Goal: Transaction & Acquisition: Book appointment/travel/reservation

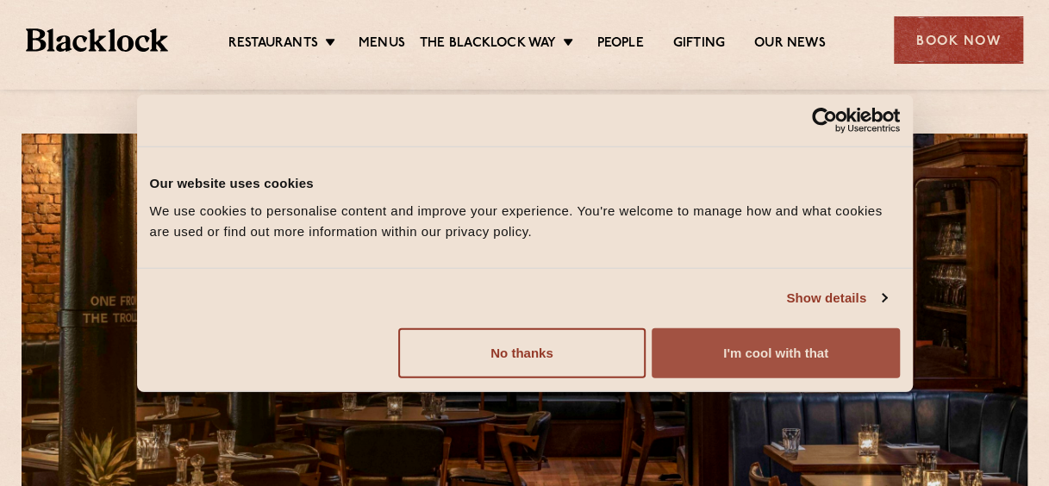
click at [773, 373] on button "I'm cool with that" at bounding box center [775, 353] width 247 height 50
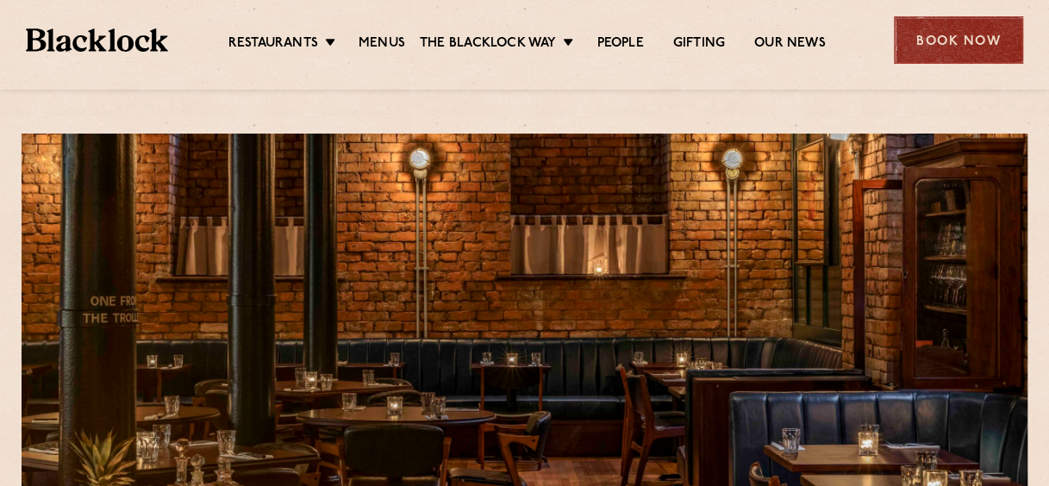
click at [981, 35] on div "Book Now" at bounding box center [958, 39] width 129 height 47
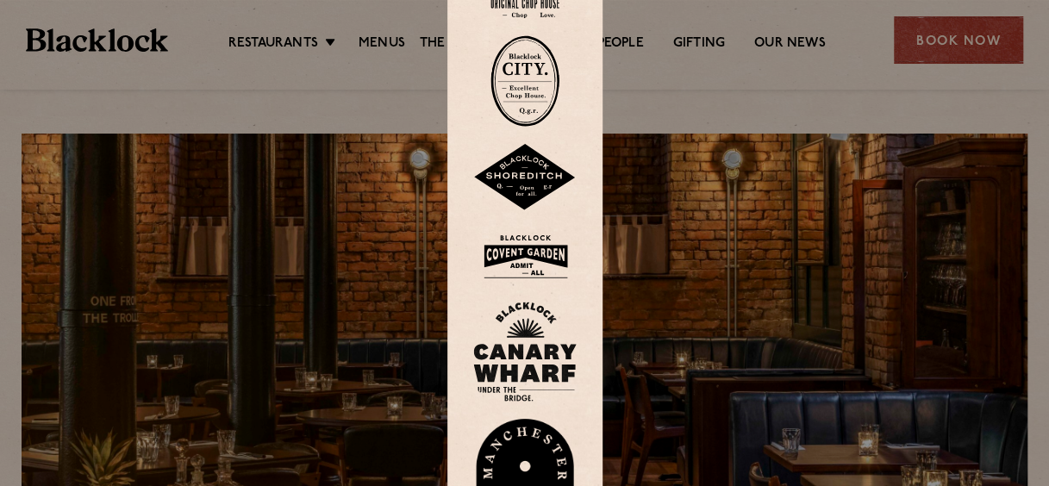
scroll to position [172, 0]
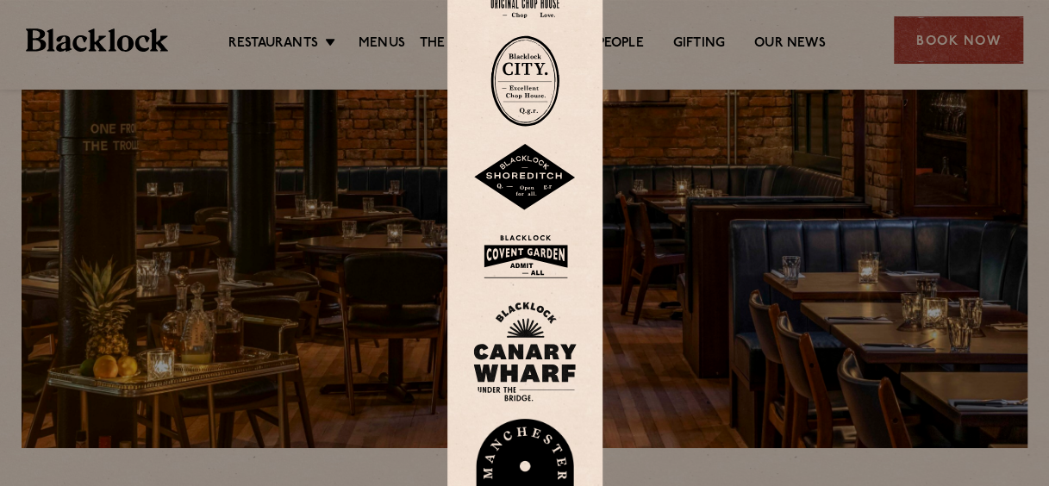
click at [543, 424] on img at bounding box center [524, 478] width 103 height 119
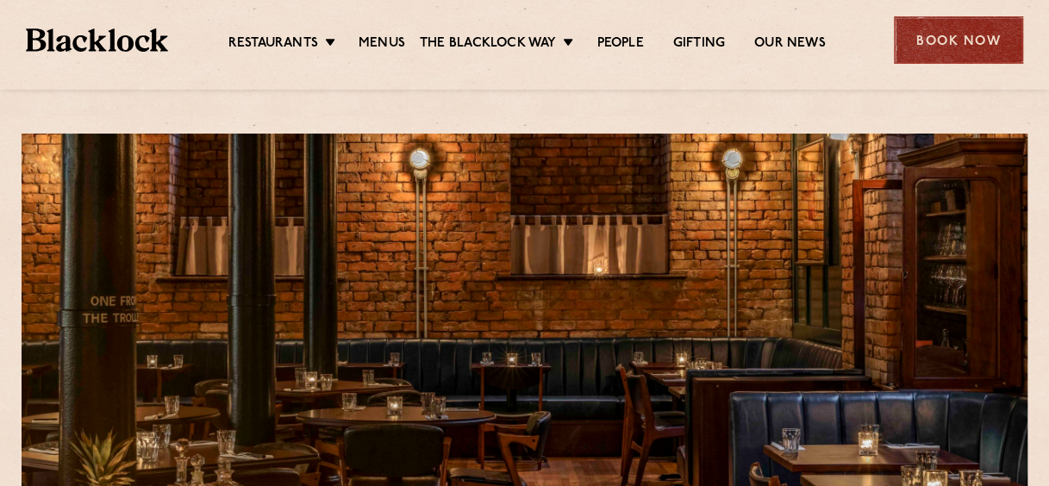
click at [943, 42] on div "Book Now" at bounding box center [958, 39] width 129 height 47
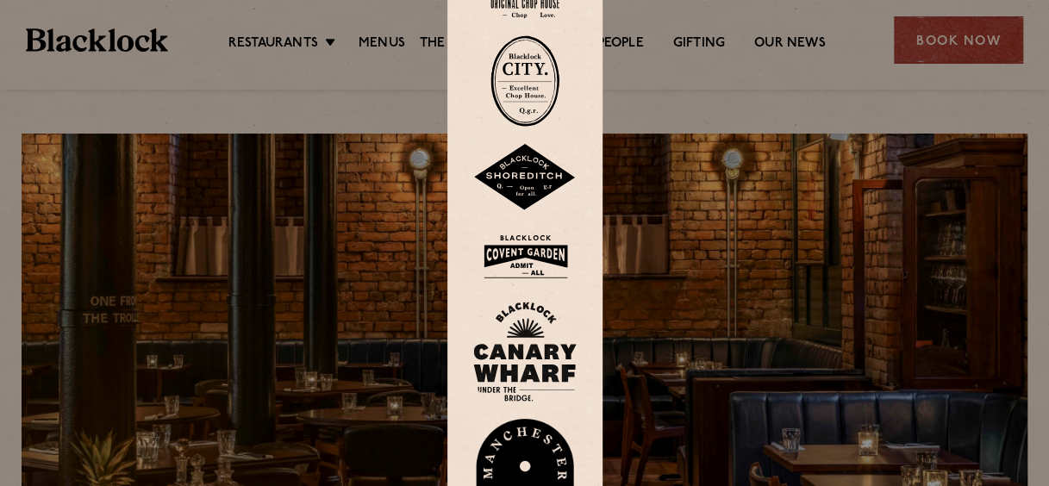
click at [535, 450] on img at bounding box center [524, 478] width 103 height 119
